Goal: Task Accomplishment & Management: Use online tool/utility

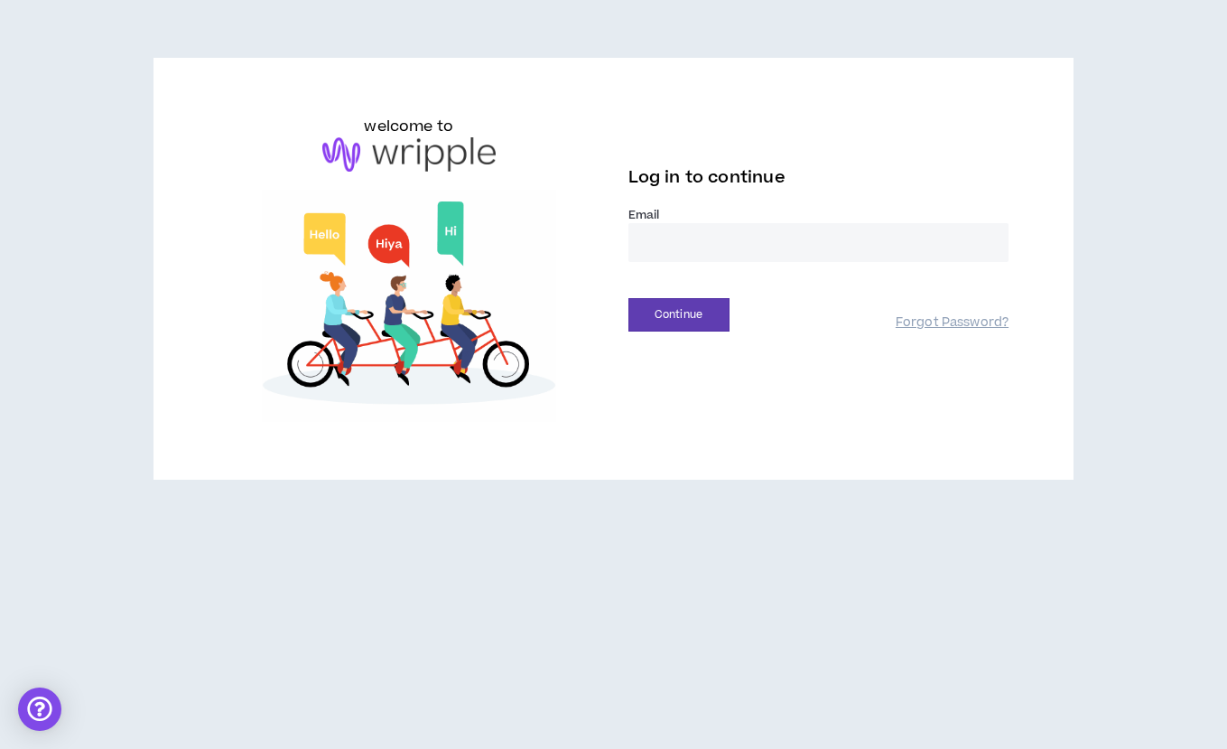
click at [672, 246] on input "email" at bounding box center [818, 242] width 381 height 39
type input "**********"
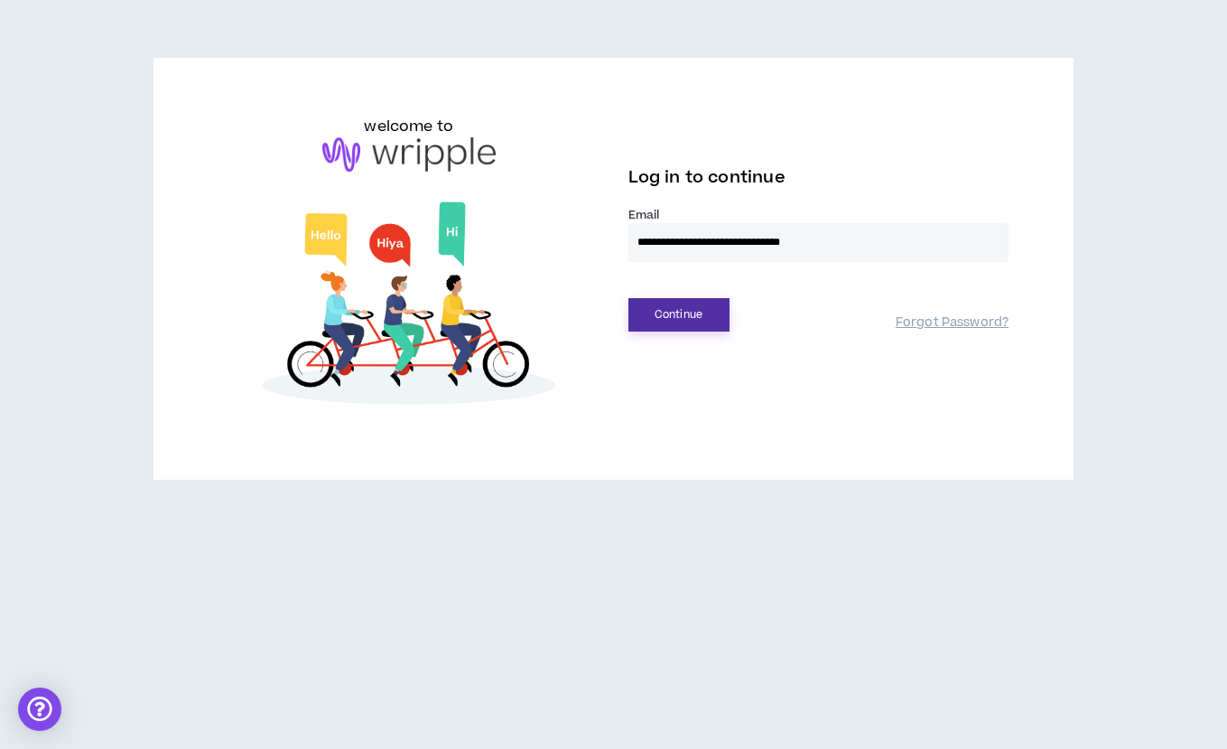
click at [703, 299] on button "Continue" at bounding box center [678, 314] width 101 height 33
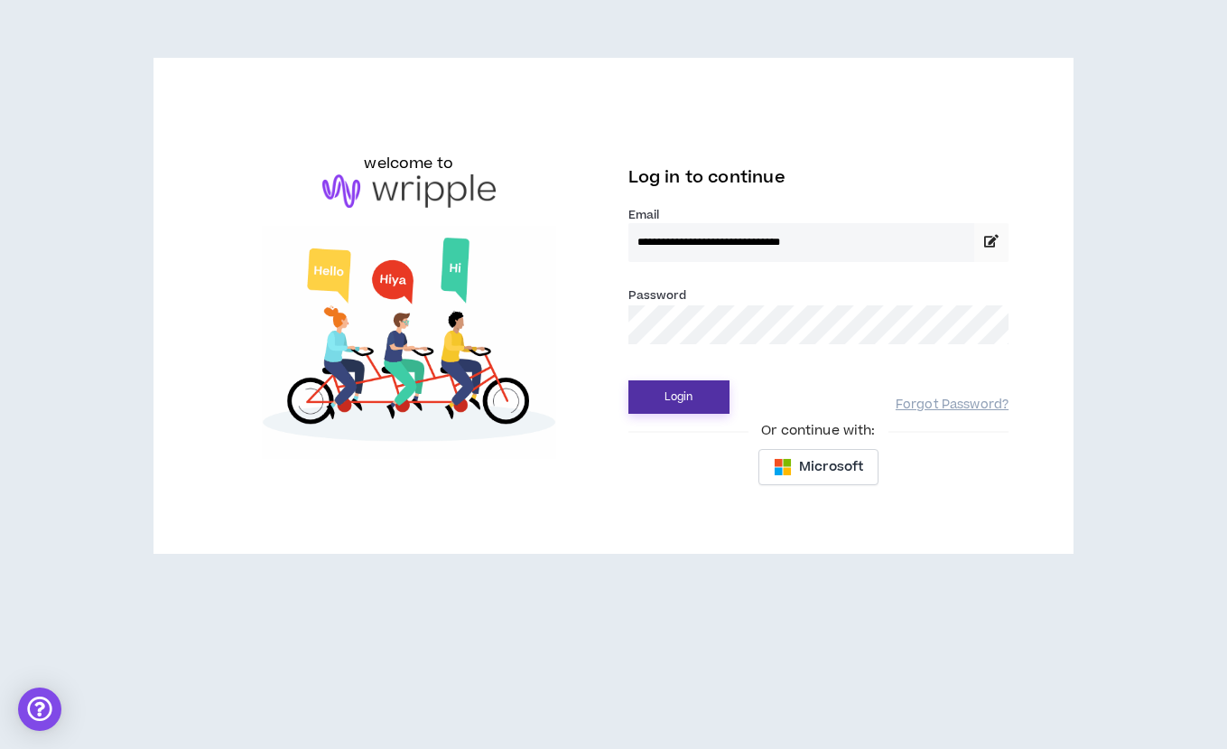
click at [689, 383] on button "Login" at bounding box center [678, 396] width 101 height 33
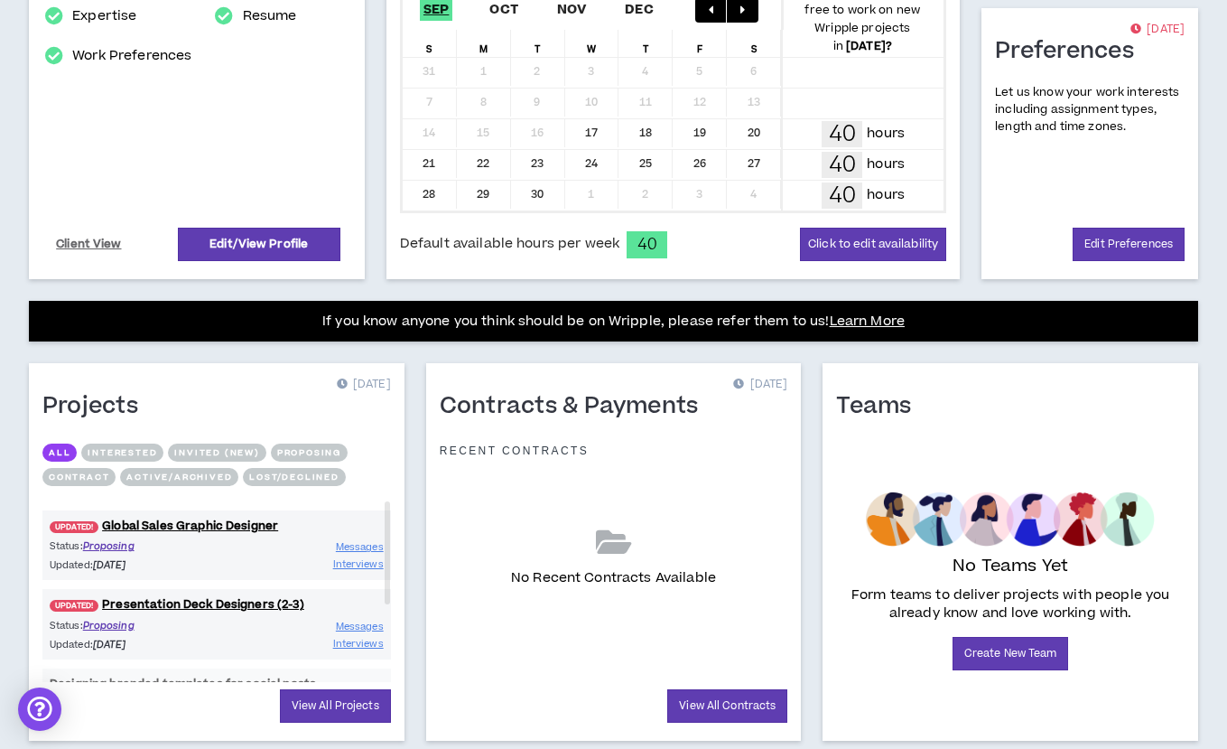
scroll to position [447, 0]
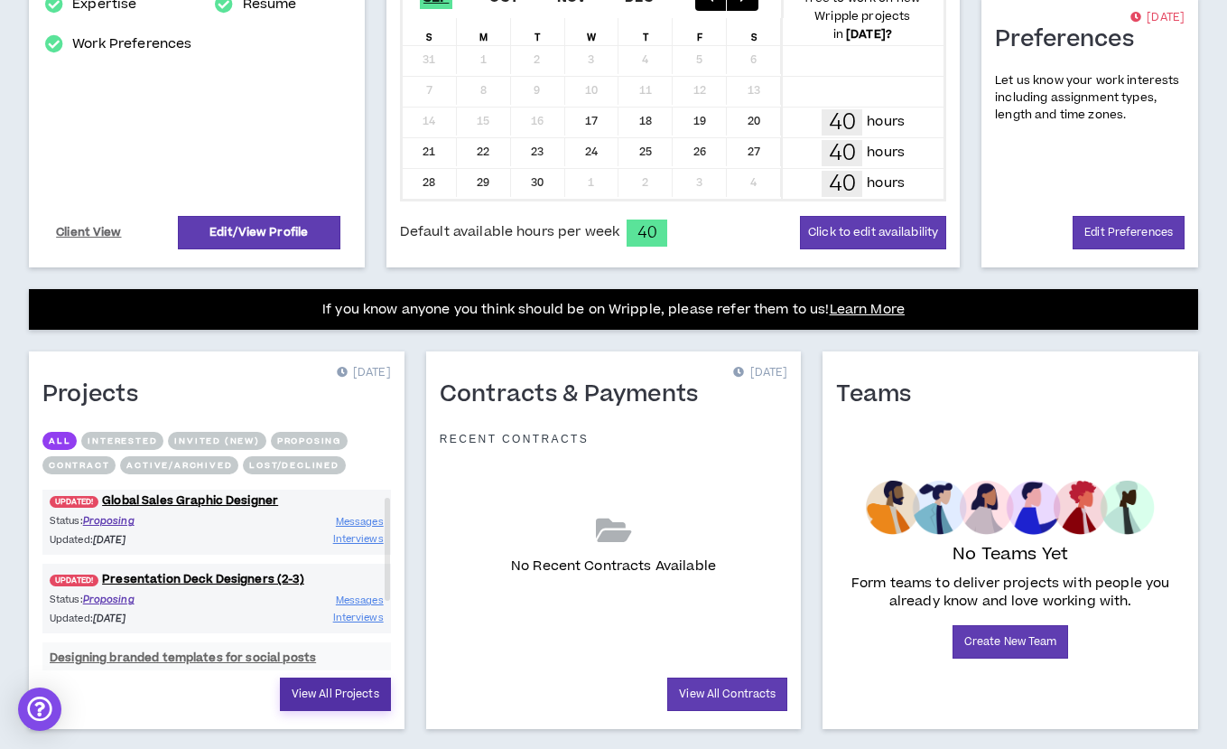
click at [313, 677] on link "View All Projects" at bounding box center [335, 693] width 111 height 33
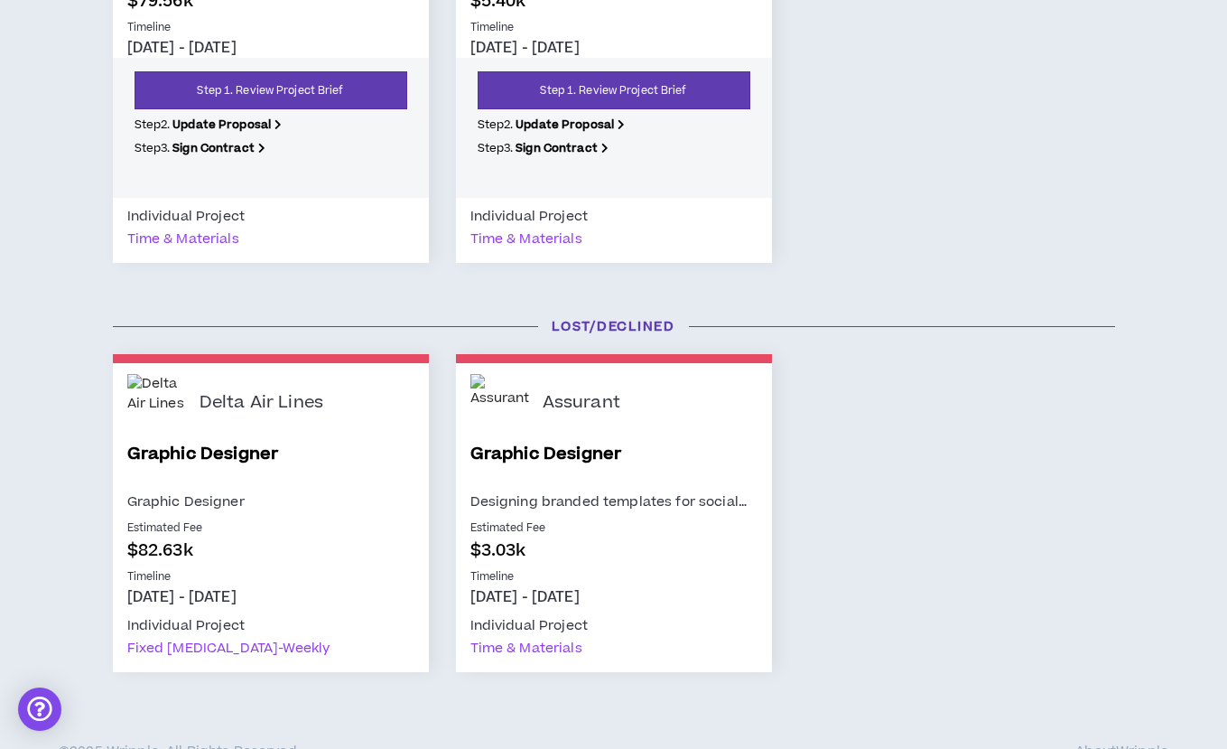
scroll to position [498, 0]
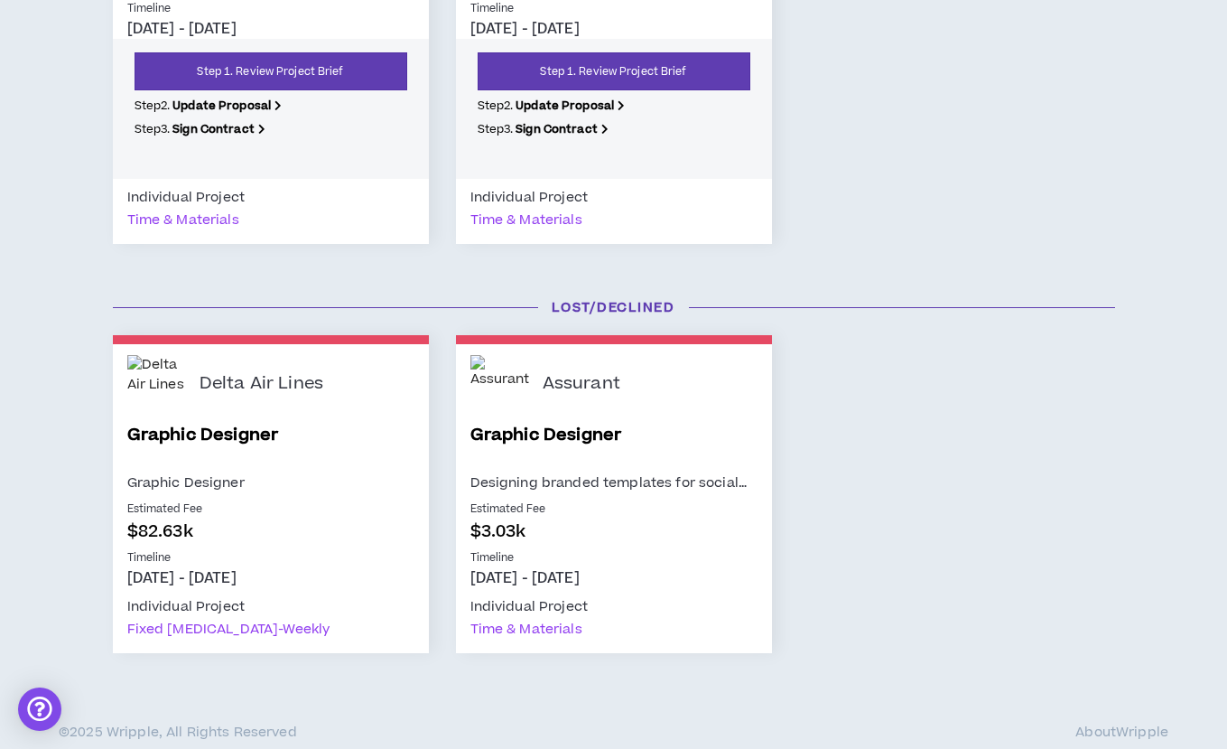
click at [593, 401] on div "Assurant" at bounding box center [650, 384] width 215 height 59
click at [509, 436] on link "Graphic Designer" at bounding box center [613, 447] width 287 height 49
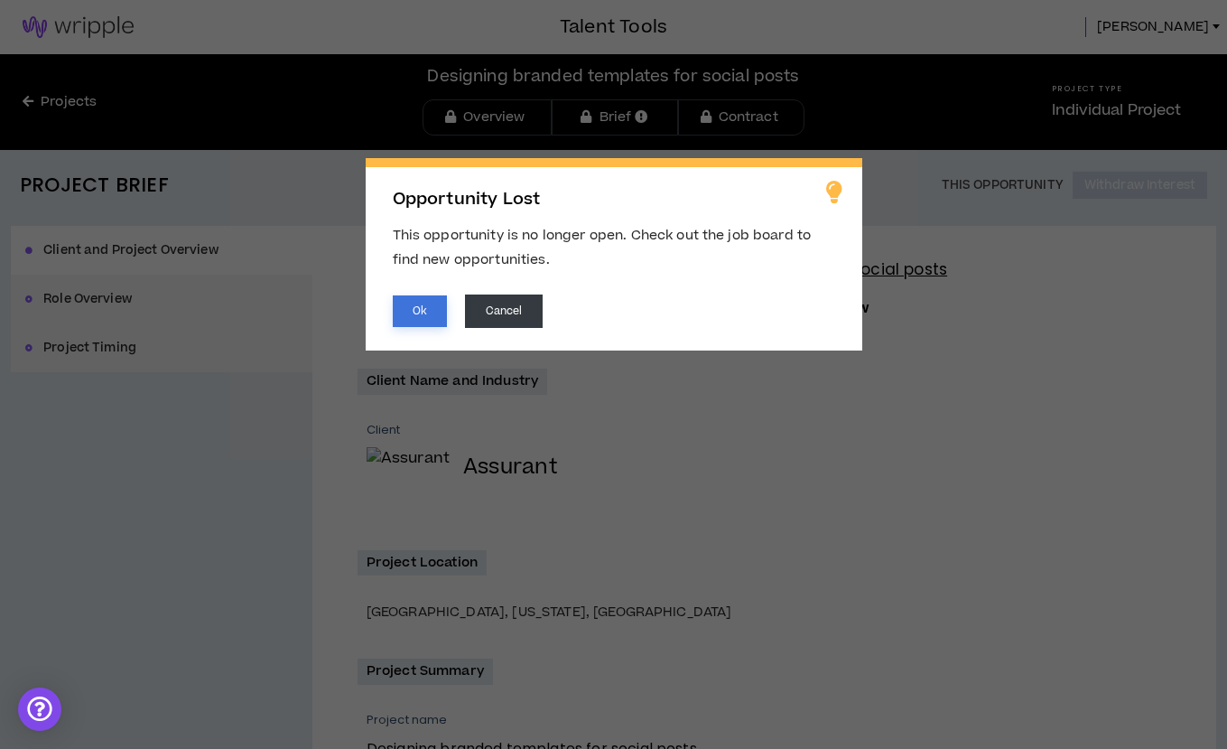
click at [410, 315] on button "Ok" at bounding box center [420, 311] width 54 height 32
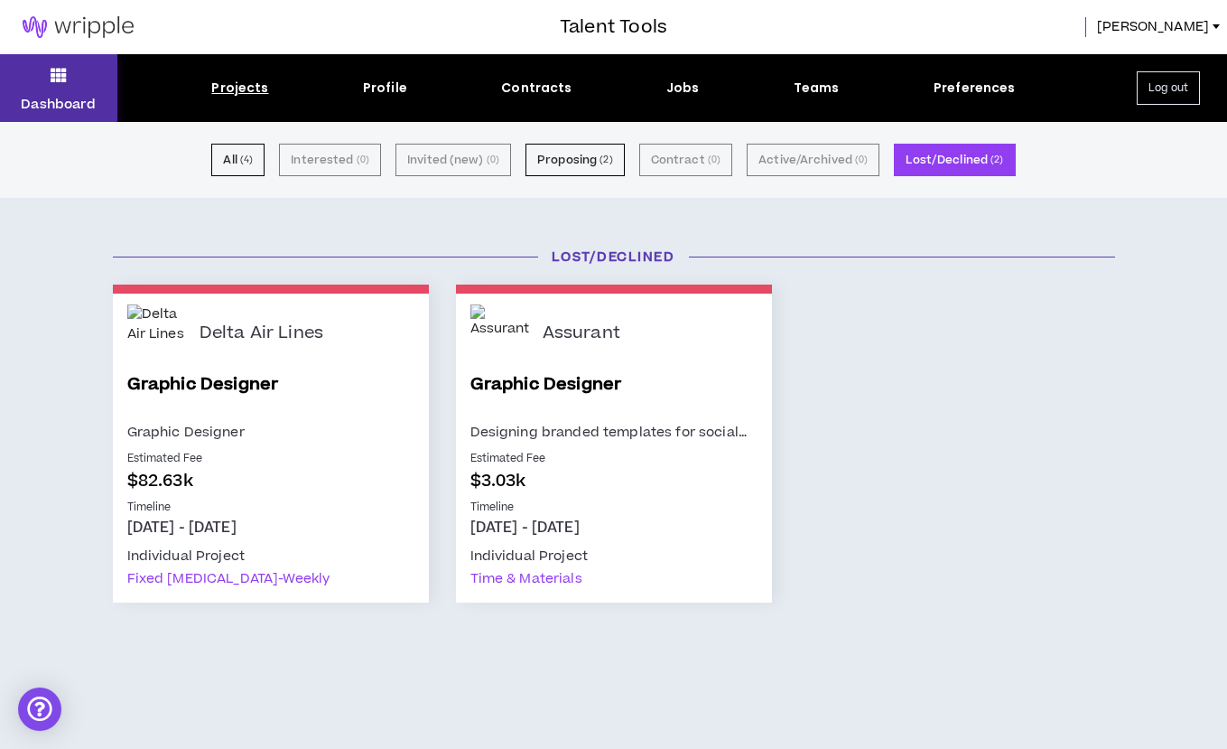
click at [58, 80] on icon at bounding box center [59, 74] width 16 height 25
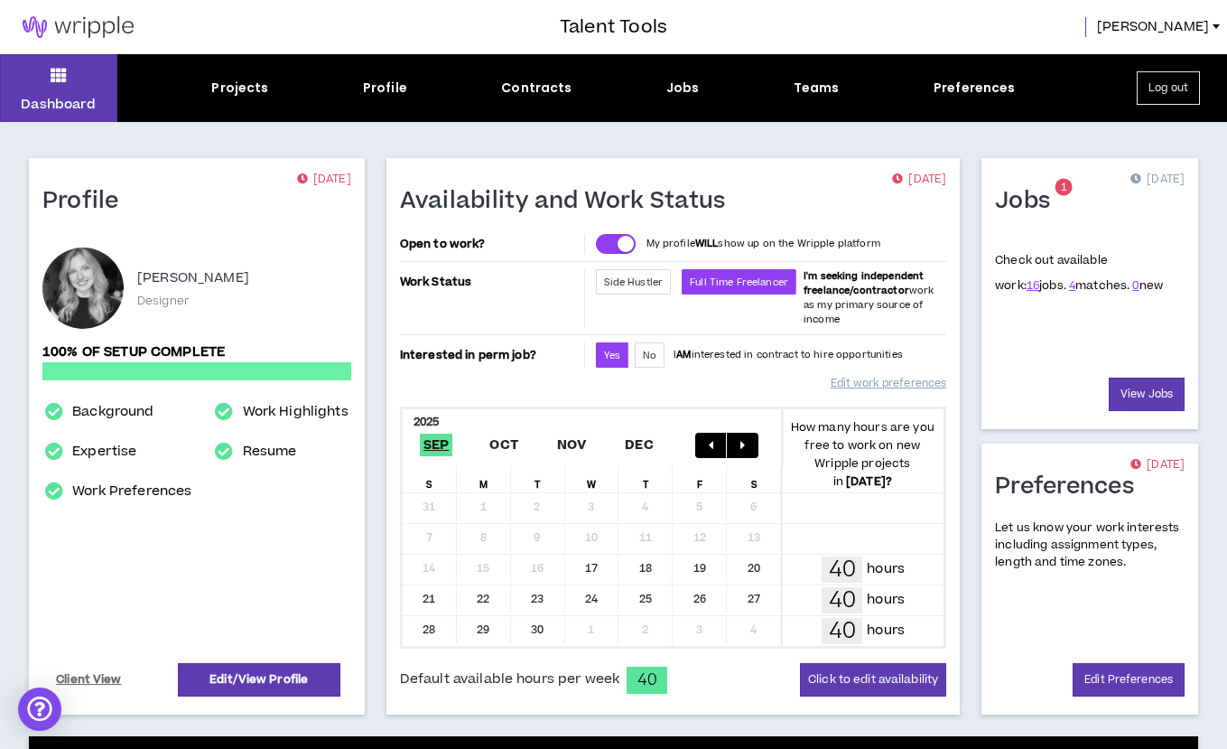
click at [1066, 191] on span "1" at bounding box center [1064, 187] width 6 height 15
click at [1147, 383] on link "View Jobs" at bounding box center [1147, 393] width 76 height 33
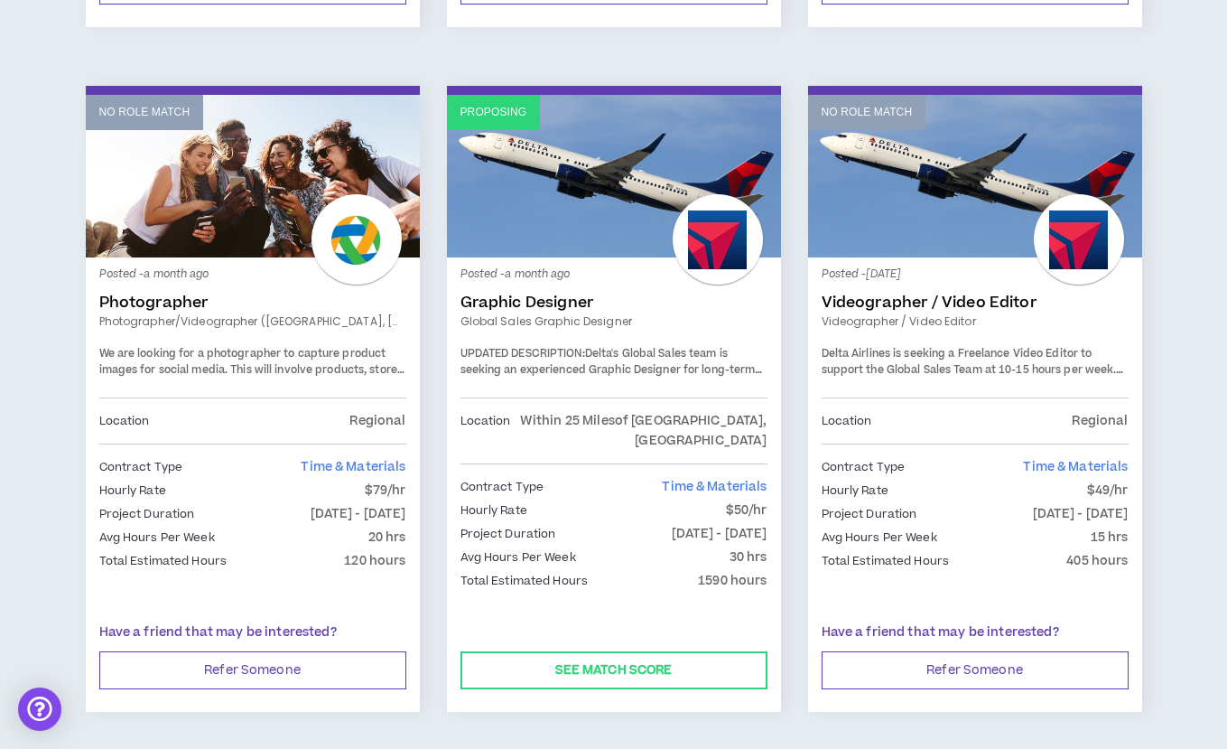
scroll to position [3034, 0]
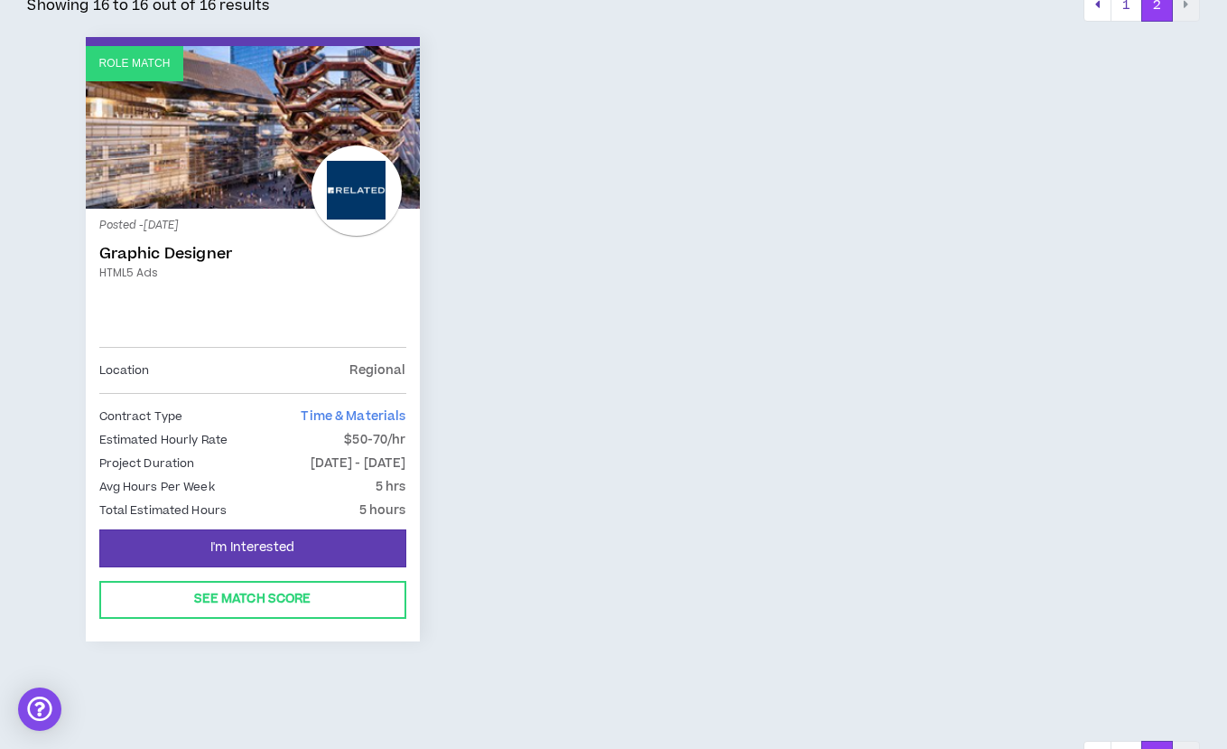
scroll to position [377, 0]
